Goal: Task Accomplishment & Management: Use online tool/utility

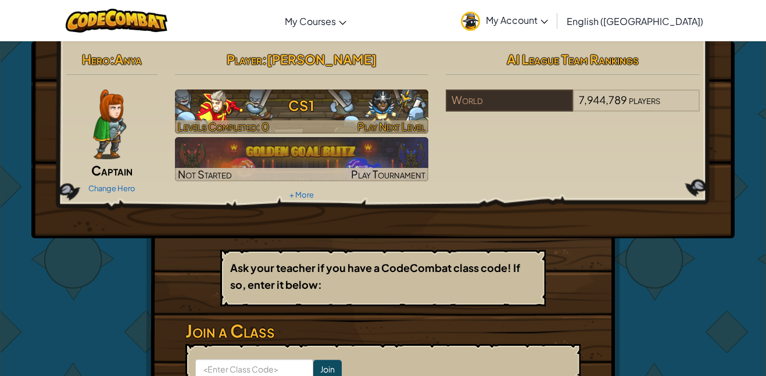
click at [316, 114] on h3 "CS1" at bounding box center [302, 105] width 254 height 26
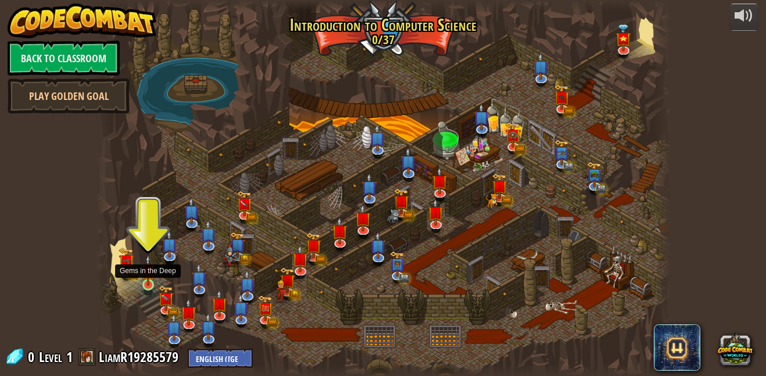
click at [149, 285] on div at bounding box center [148, 285] width 12 height 12
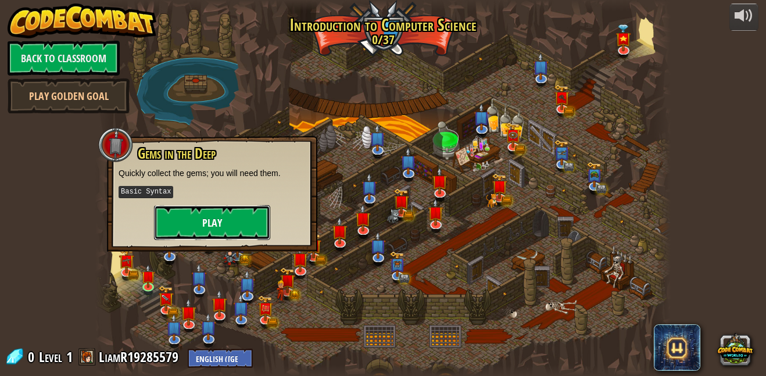
click at [241, 214] on button "Play" at bounding box center [212, 222] width 116 height 35
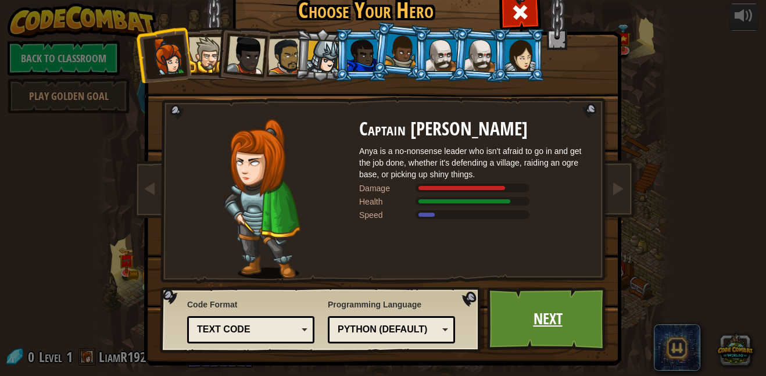
click at [537, 303] on link "Next" at bounding box center [547, 319] width 121 height 64
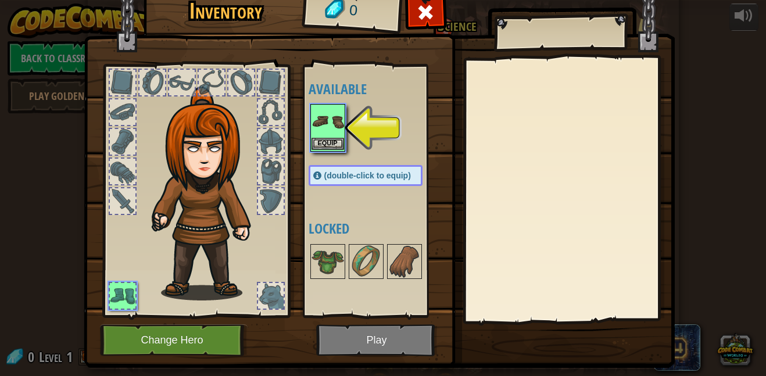
click at [324, 120] on img at bounding box center [327, 121] width 33 height 33
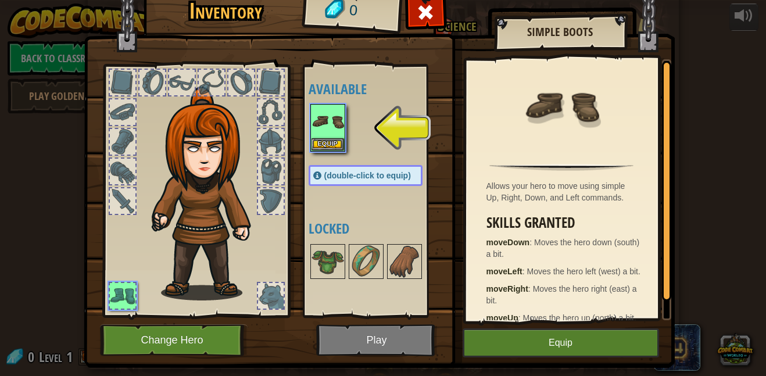
click at [369, 338] on img at bounding box center [379, 157] width 591 height 422
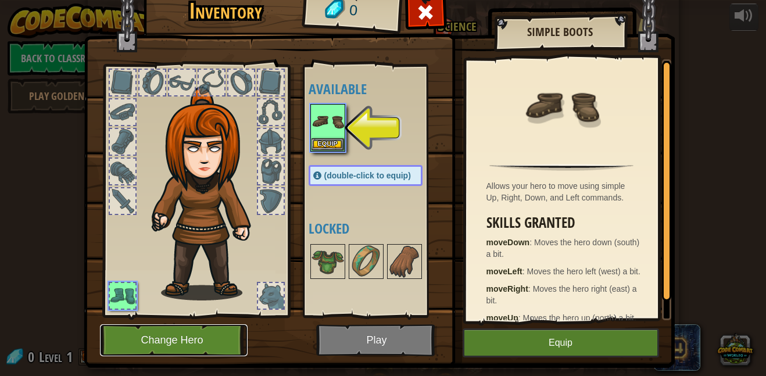
click at [202, 346] on button "Change Hero" at bounding box center [174, 340] width 148 height 32
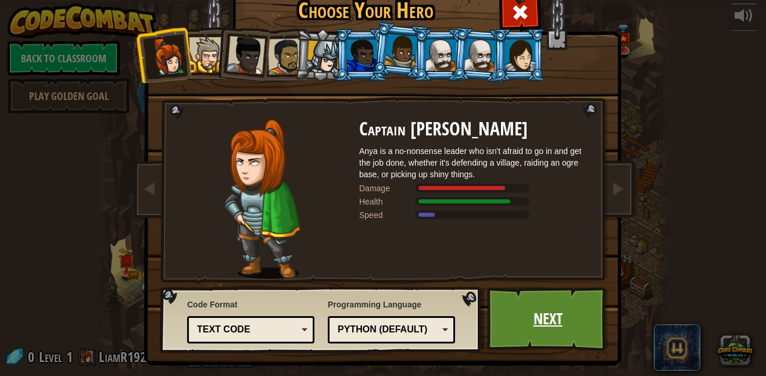
click at [499, 330] on link "Next" at bounding box center [547, 319] width 121 height 64
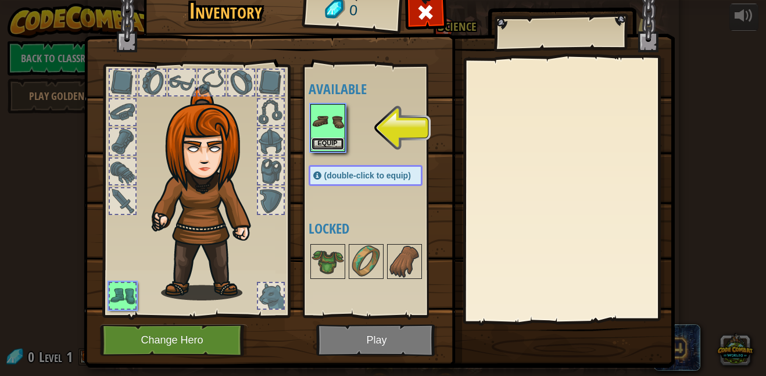
click at [328, 139] on button "Equip" at bounding box center [327, 144] width 33 height 12
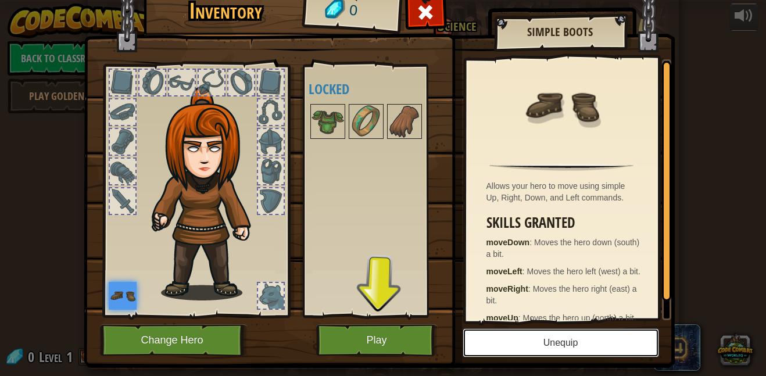
click at [548, 332] on button "Unequip" at bounding box center [561, 342] width 196 height 29
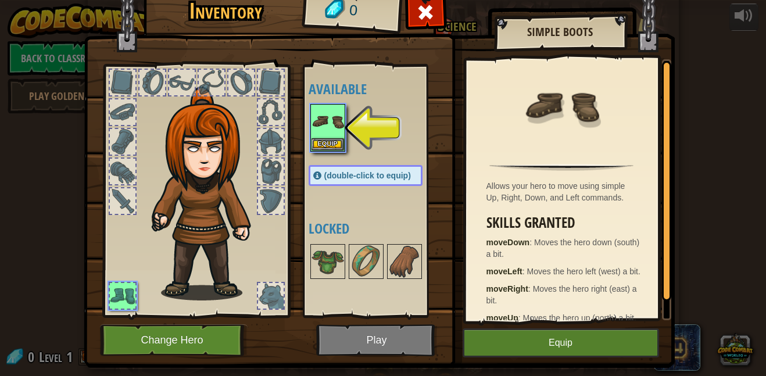
click at [393, 345] on img at bounding box center [379, 157] width 591 height 422
click at [334, 145] on button "Equip" at bounding box center [327, 144] width 33 height 12
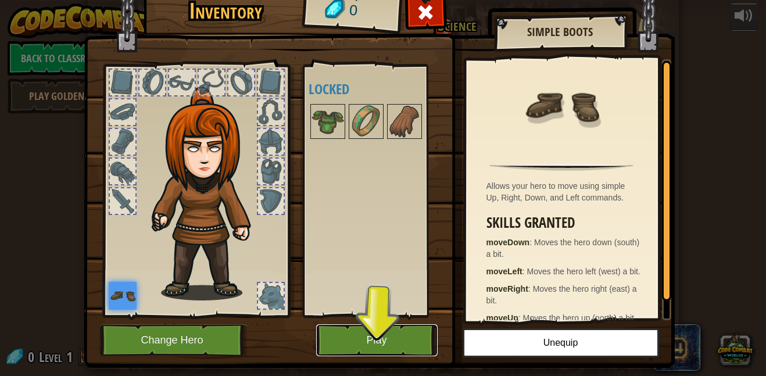
click at [364, 354] on button "Play" at bounding box center [376, 340] width 121 height 32
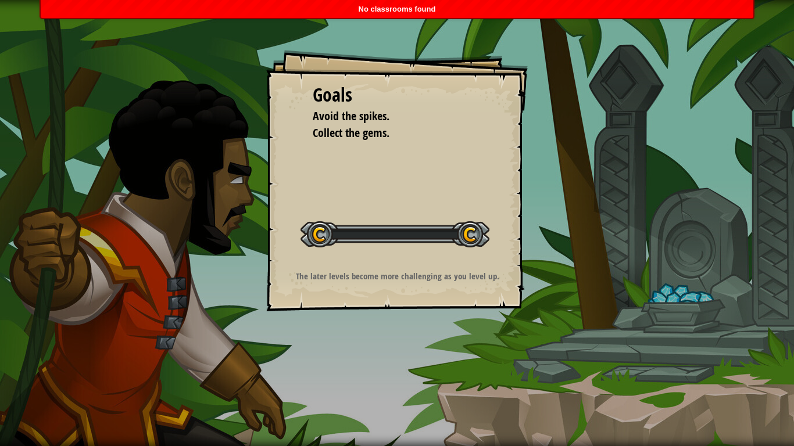
click at [415, 375] on div "Goals Avoid the spikes. Collect the gems. Start Level Error loading from server…" at bounding box center [397, 223] width 794 height 446
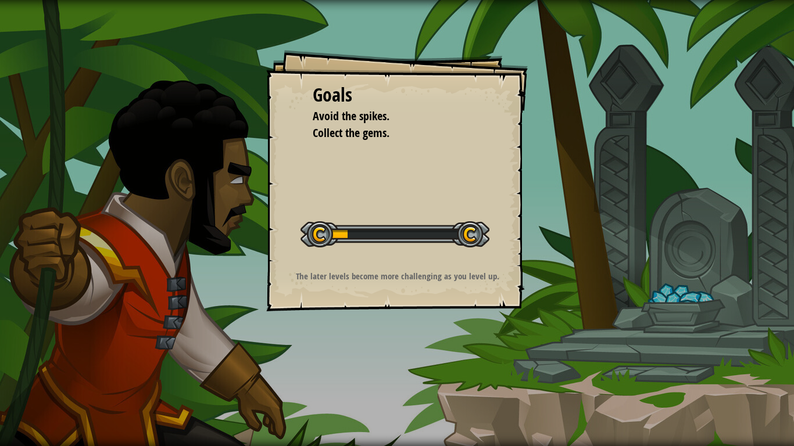
click at [342, 227] on div at bounding box center [394, 234] width 189 height 26
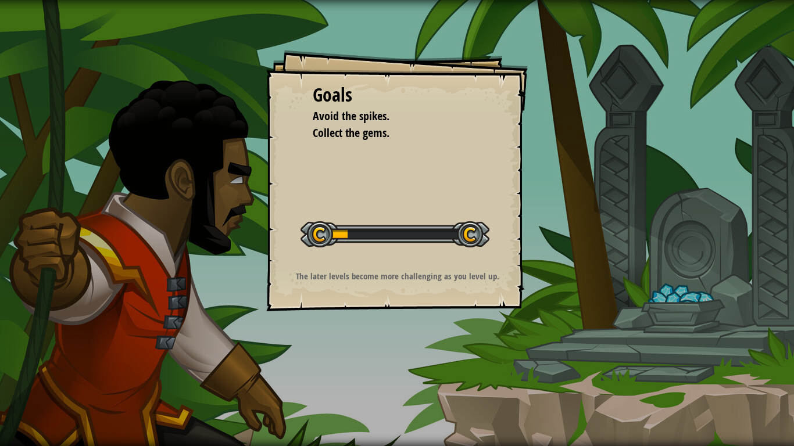
click at [342, 227] on div at bounding box center [394, 234] width 189 height 26
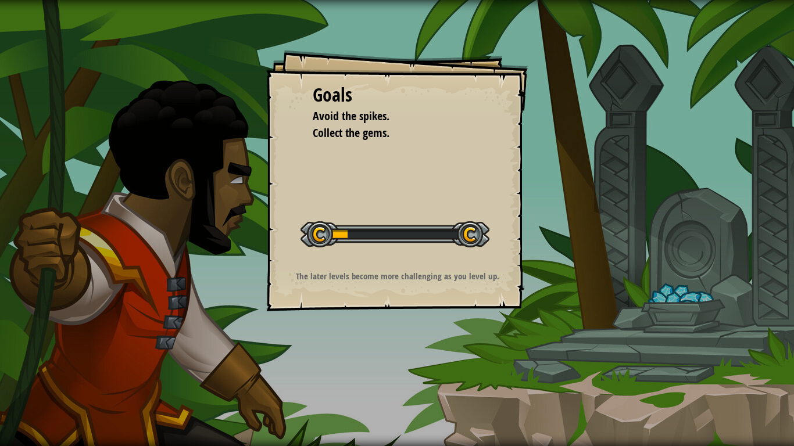
click at [342, 227] on div at bounding box center [394, 234] width 189 height 26
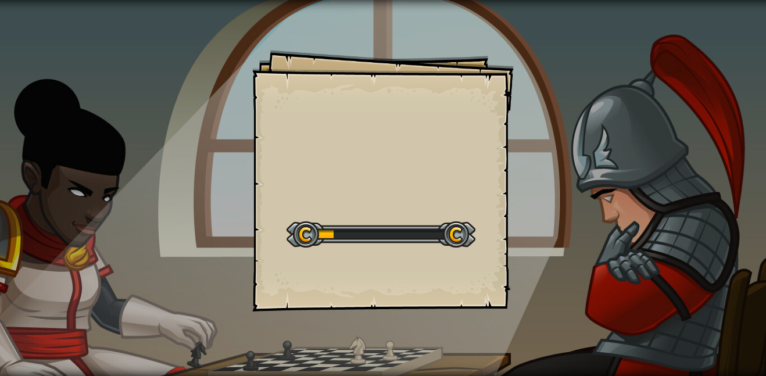
click at [459, 326] on div "Goals Start Level Error loading from server. Try refreshing the page. You'll ne…" at bounding box center [383, 188] width 766 height 376
